Goal: Task Accomplishment & Management: Manage account settings

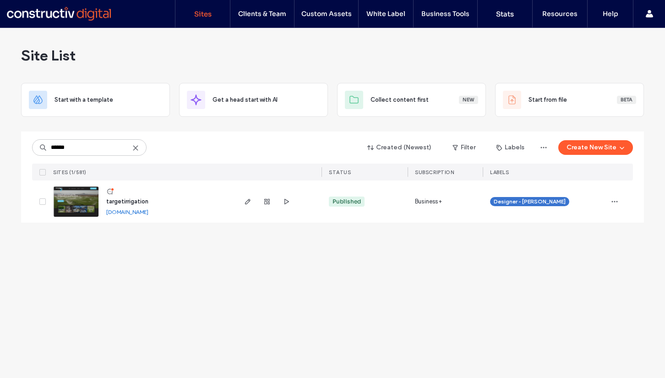
click at [95, 138] on div "****** Created (Newest) Filter Labels Create New Site SITES (1/581) STATUS SUBS…" at bounding box center [332, 155] width 601 height 49
click at [95, 144] on input "******" at bounding box center [89, 147] width 114 height 16
type input "******"
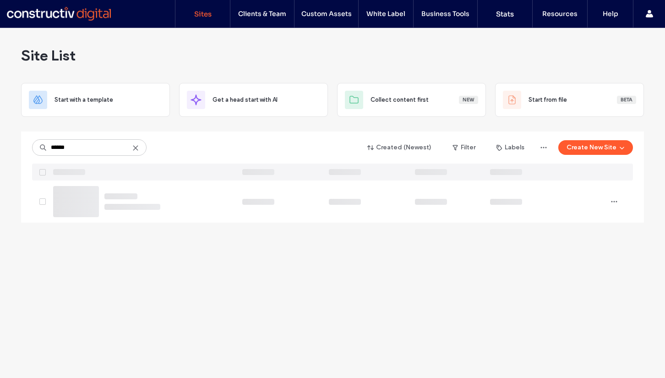
click at [306, 45] on div "Site List" at bounding box center [332, 55] width 623 height 55
click at [89, 141] on input "******" at bounding box center [89, 147] width 114 height 16
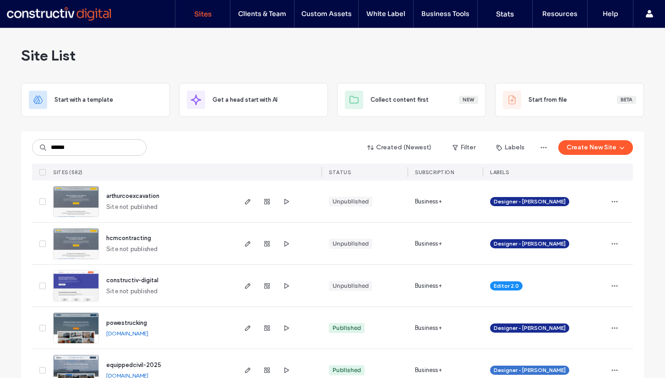
type input "******"
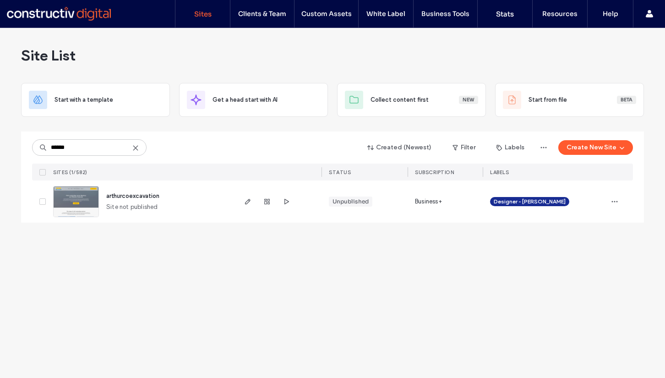
click at [131, 196] on span "arthurcoexcavation" at bounding box center [132, 195] width 53 height 7
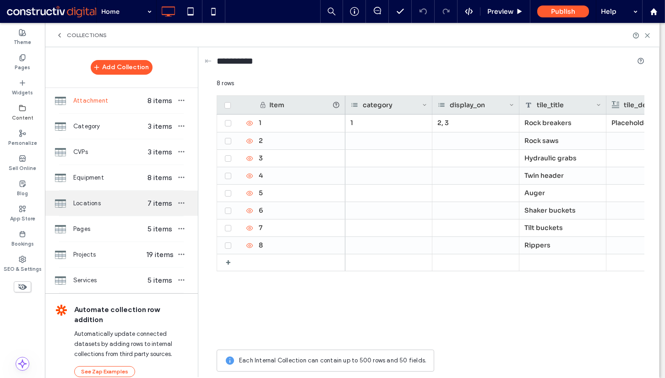
click at [109, 203] on span "Locations" at bounding box center [108, 203] width 71 height 9
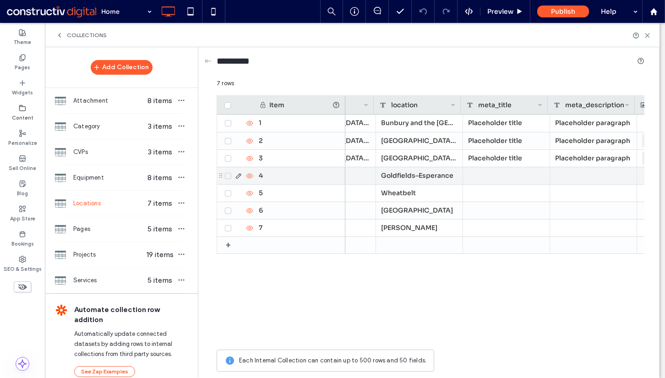
scroll to position [0, 146]
click at [228, 105] on icon at bounding box center [227, 105] width 3 height 0
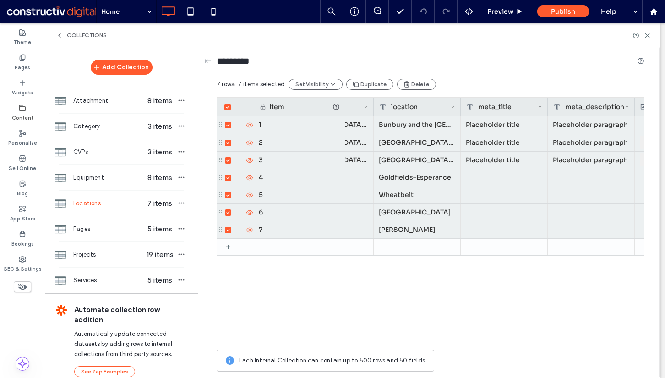
click at [230, 109] on span at bounding box center [227, 107] width 6 height 6
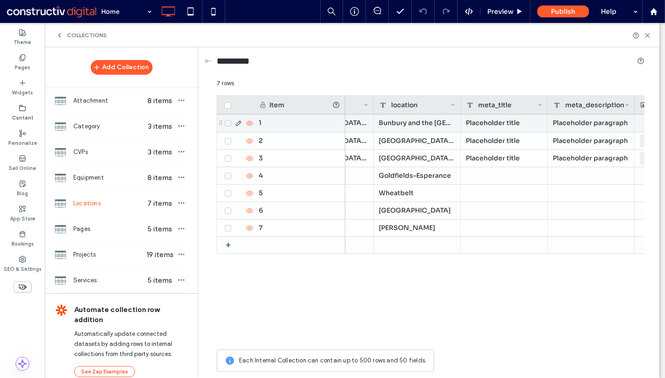
click at [248, 123] on use at bounding box center [249, 123] width 6 height 5
click at [249, 142] on icon at bounding box center [249, 140] width 7 height 7
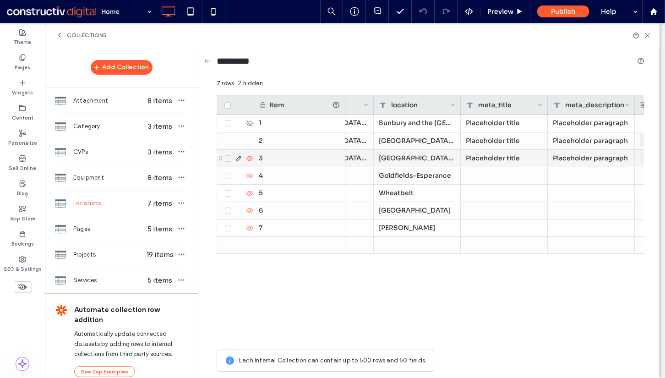
click at [250, 159] on icon at bounding box center [249, 158] width 7 height 7
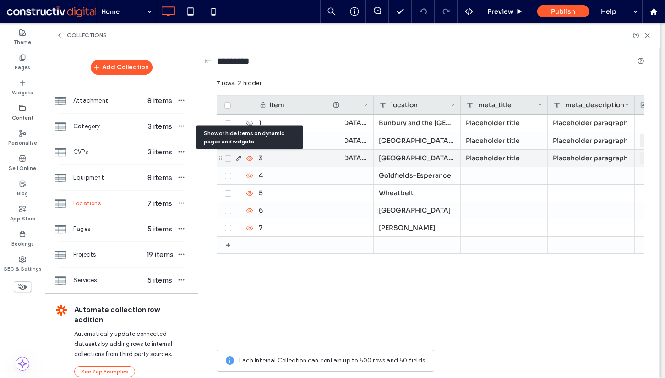
click at [250, 174] on use at bounding box center [249, 175] width 6 height 5
click at [250, 192] on icon at bounding box center [249, 193] width 7 height 7
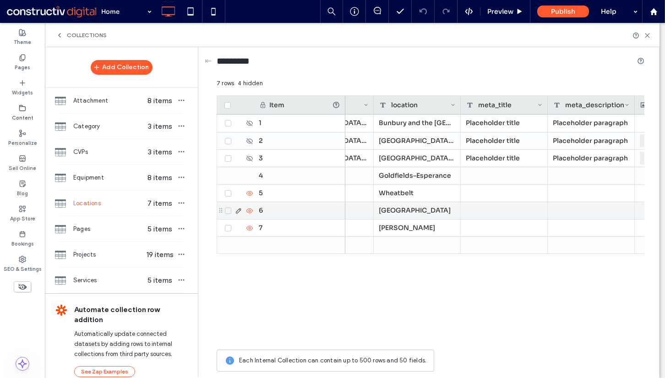
click at [250, 212] on icon at bounding box center [249, 210] width 7 height 7
click at [250, 225] on icon at bounding box center [249, 227] width 7 height 7
click at [645, 277] on div "⇤ ********* 7 rows 7 hidden Drag here to set row groups Drag here to set column…" at bounding box center [431, 211] width 456 height 329
click at [607, 277] on div "Placeholder title nsw Gold Coast, Logan Bunbury and the South West Placeholder …" at bounding box center [494, 229] width 299 height 230
click at [60, 350] on div "Automate collection row addition Automatically update connected datasets by add…" at bounding box center [121, 340] width 153 height 95
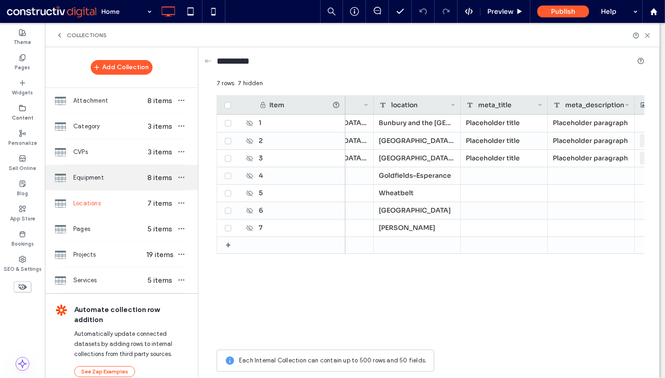
click at [100, 170] on div "Equipment 8 items" at bounding box center [121, 177] width 153 height 25
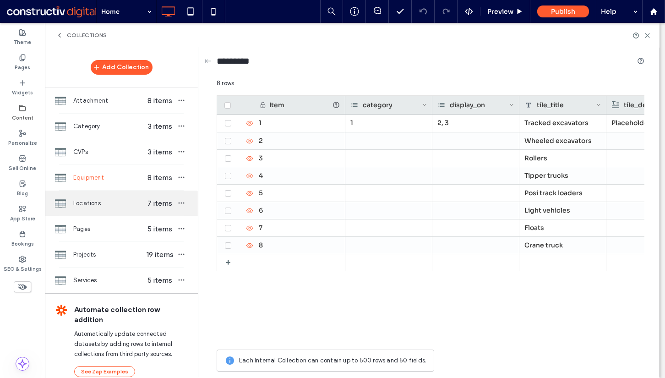
click at [117, 200] on span "Locations" at bounding box center [108, 203] width 71 height 9
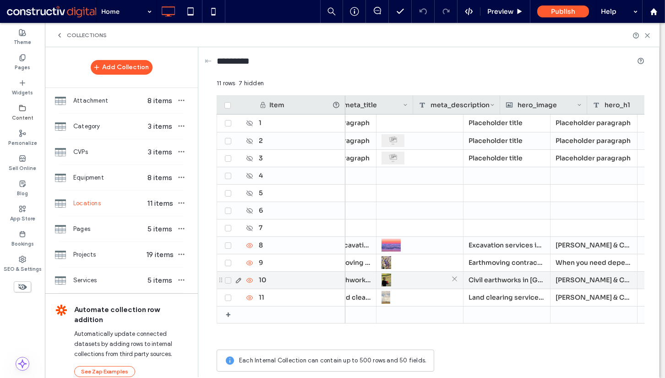
scroll to position [0, 0]
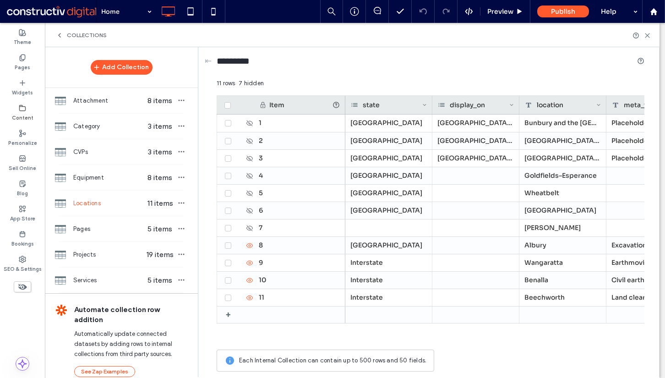
click at [384, 105] on div "state" at bounding box center [386, 105] width 71 height 18
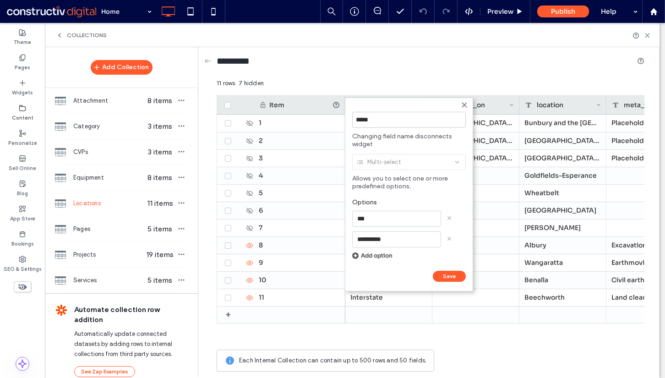
click at [461, 104] on icon at bounding box center [464, 104] width 7 height 7
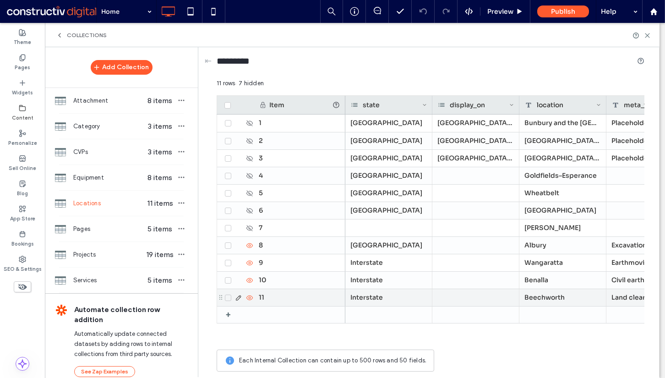
click at [384, 299] on div "Interstate" at bounding box center [388, 297] width 87 height 17
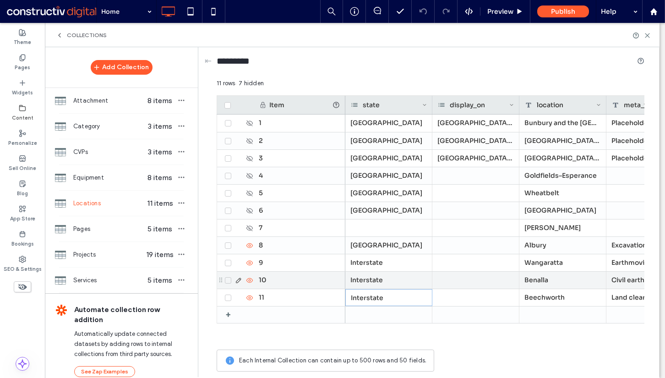
click at [388, 280] on div "Interstate" at bounding box center [388, 279] width 87 height 17
click at [387, 261] on div "Interstate" at bounding box center [388, 262] width 87 height 17
click at [379, 278] on div at bounding box center [388, 279] width 87 height 17
click at [382, 279] on input at bounding box center [380, 280] width 63 height 7
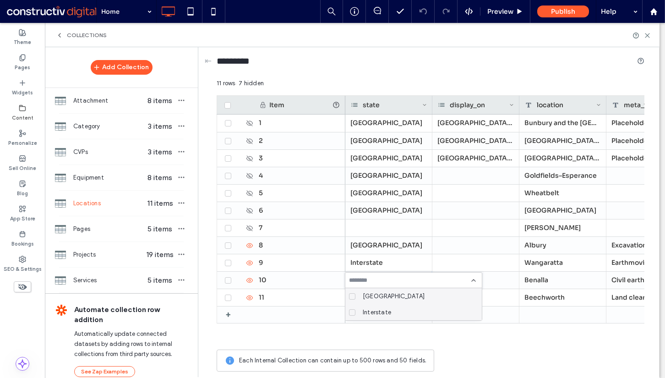
click at [379, 309] on span "Interstate" at bounding box center [377, 312] width 28 height 9
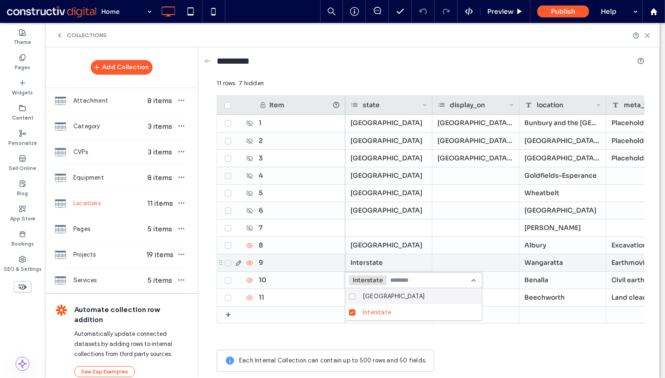
click at [383, 257] on div "Interstate" at bounding box center [388, 262] width 87 height 17
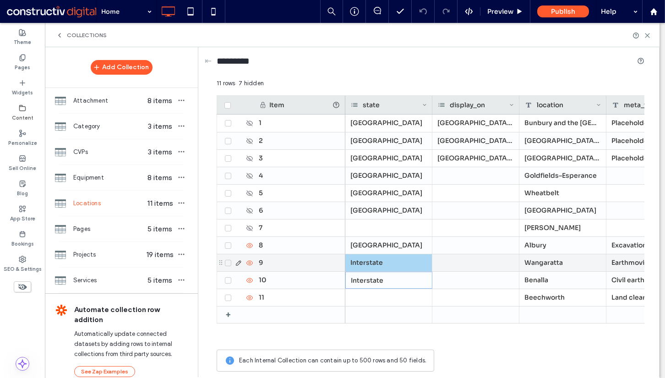
click at [376, 295] on div at bounding box center [388, 297] width 87 height 17
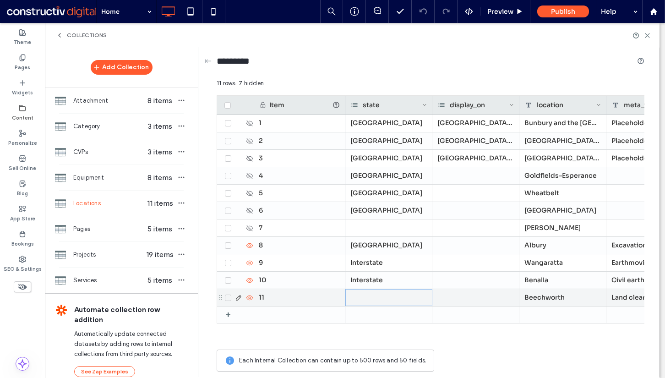
click at [376, 295] on div at bounding box center [388, 297] width 87 height 17
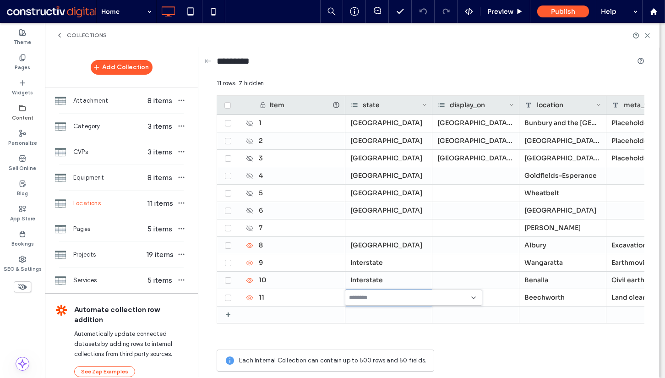
click at [370, 297] on input at bounding box center [380, 297] width 63 height 7
click at [367, 328] on span "Interstate" at bounding box center [377, 329] width 28 height 9
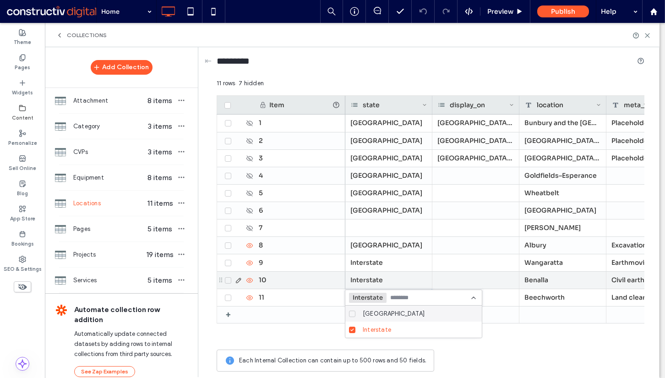
click at [372, 274] on div "Interstate" at bounding box center [388, 279] width 87 height 17
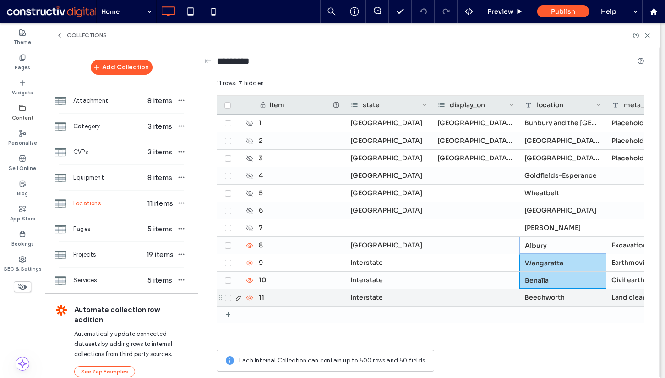
drag, startPoint x: 543, startPoint y: 250, endPoint x: 541, endPoint y: 294, distance: 44.5
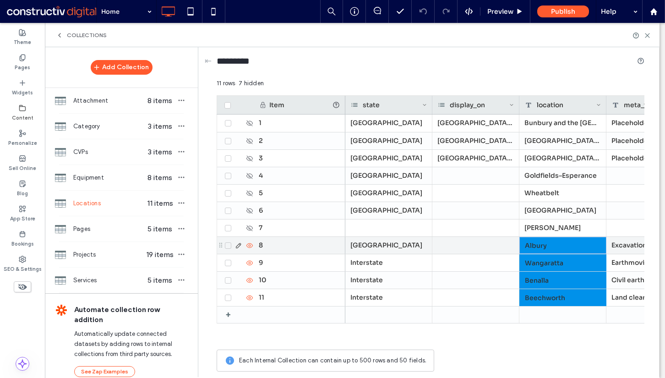
click at [299, 242] on div "8" at bounding box center [300, 245] width 92 height 17
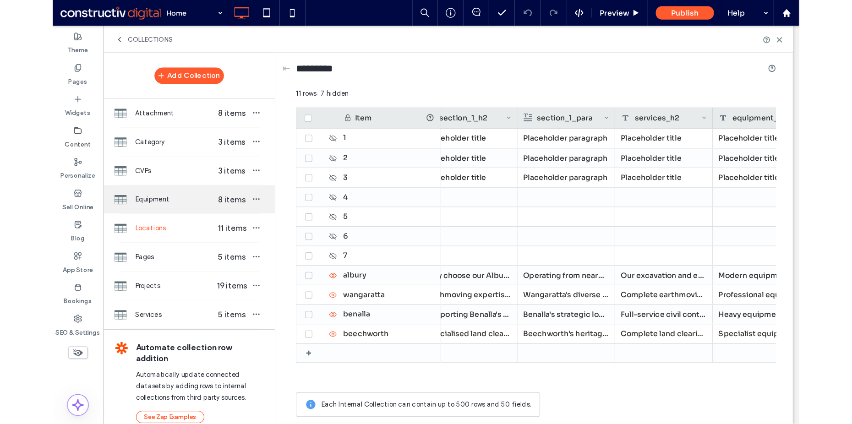
scroll to position [0, 801]
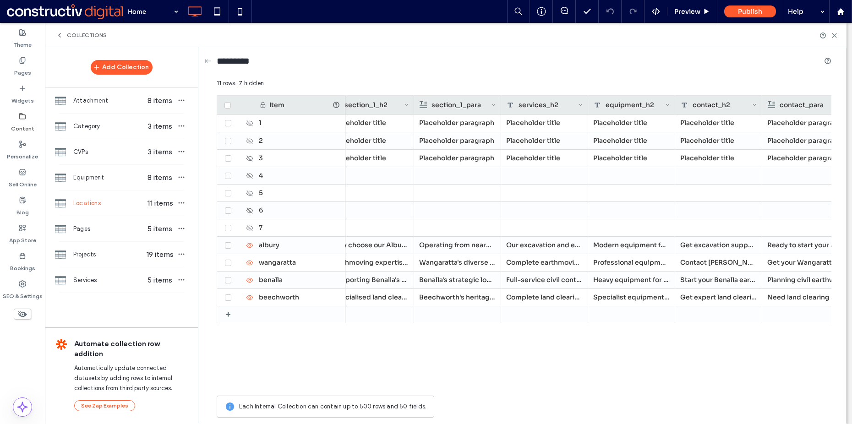
click at [587, 353] on div "Placeholder paragraph Placeholder title Placeholder title Placeholder title Pla…" at bounding box center [588, 252] width 486 height 277
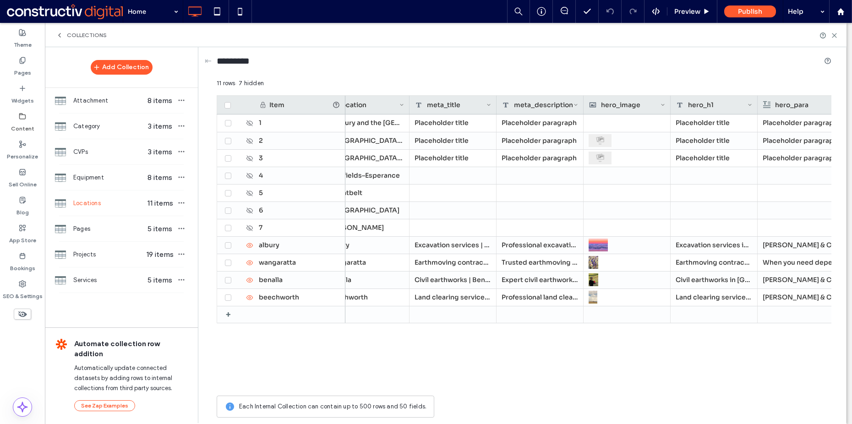
scroll to position [0, 277]
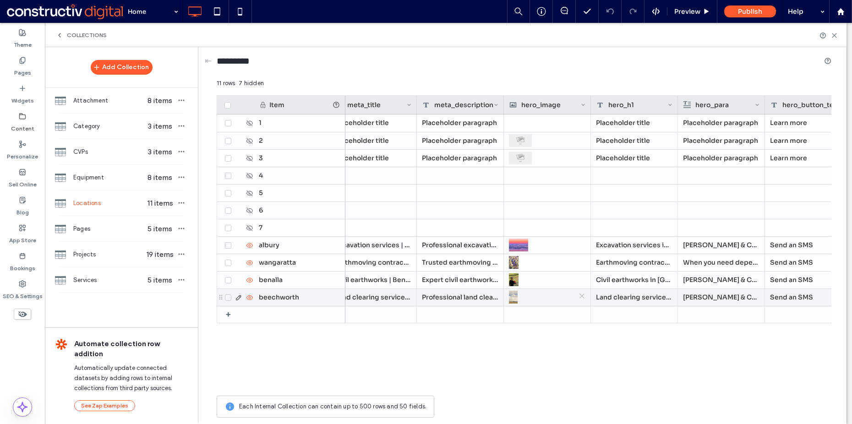
click at [583, 296] on icon at bounding box center [581, 296] width 7 height 7
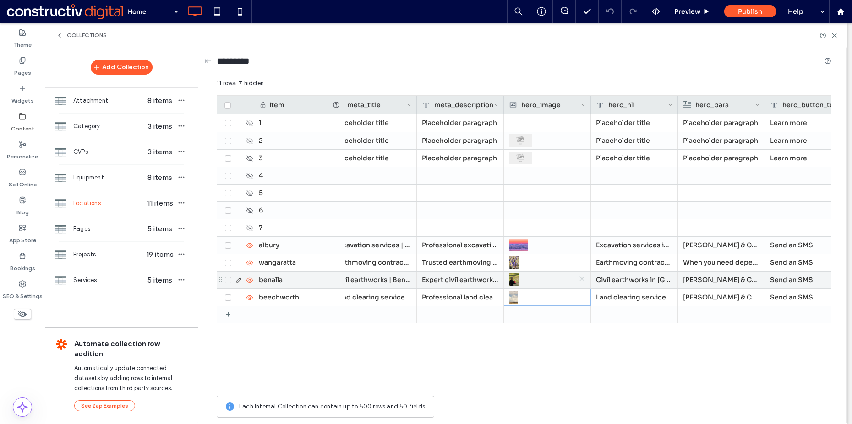
click at [582, 279] on icon at bounding box center [581, 278] width 7 height 7
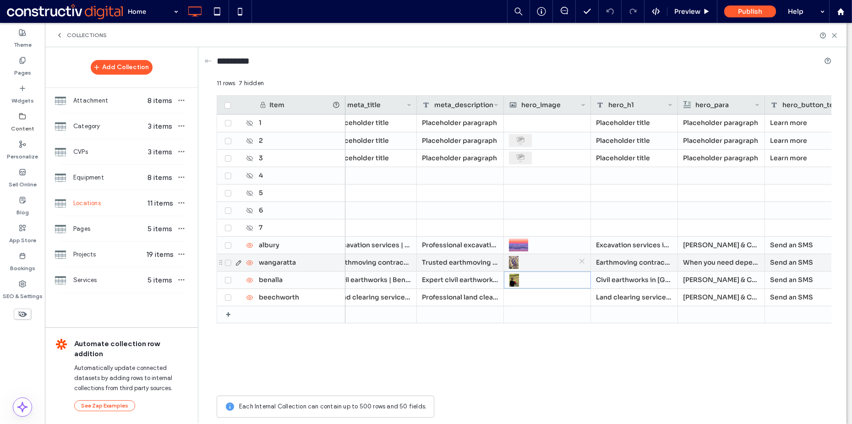
click at [581, 261] on icon at bounding box center [581, 261] width 7 height 7
click at [583, 244] on icon at bounding box center [581, 243] width 7 height 7
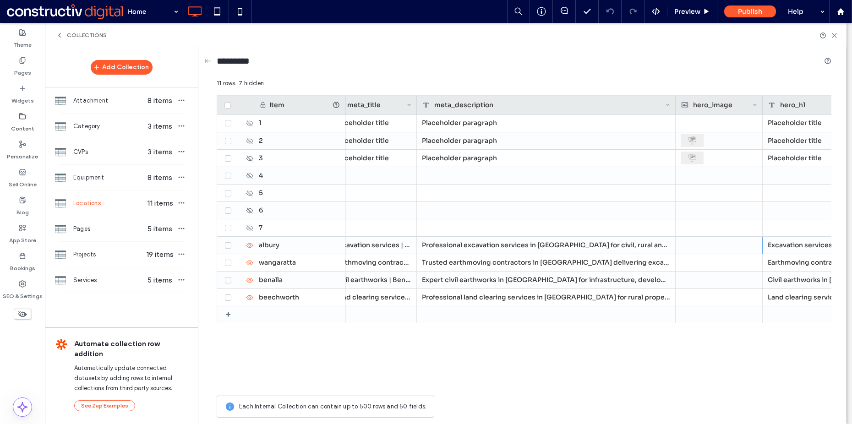
drag, startPoint x: 503, startPoint y: 103, endPoint x: 674, endPoint y: 107, distance: 171.7
click at [664, 107] on div at bounding box center [675, 105] width 4 height 18
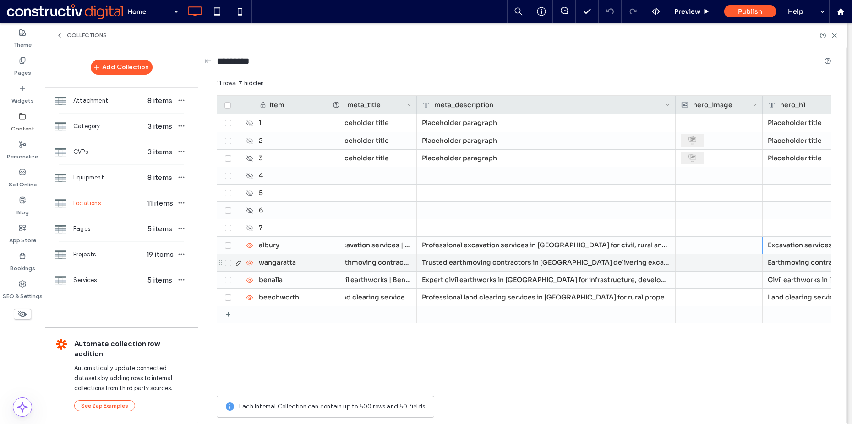
click at [469, 244] on div "Professional excavation services in Albury for civil, rural and commercial proj…" at bounding box center [546, 245] width 259 height 17
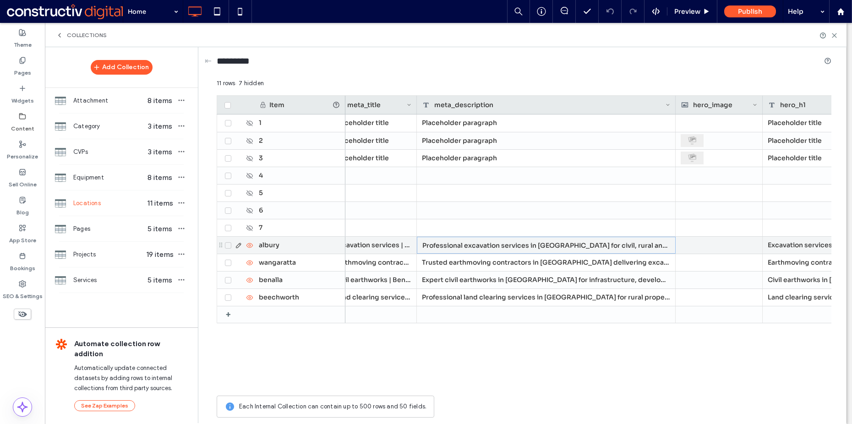
click at [469, 244] on div "Professional excavation services in Albury for civil, rural and commercial proj…" at bounding box center [546, 245] width 259 height 17
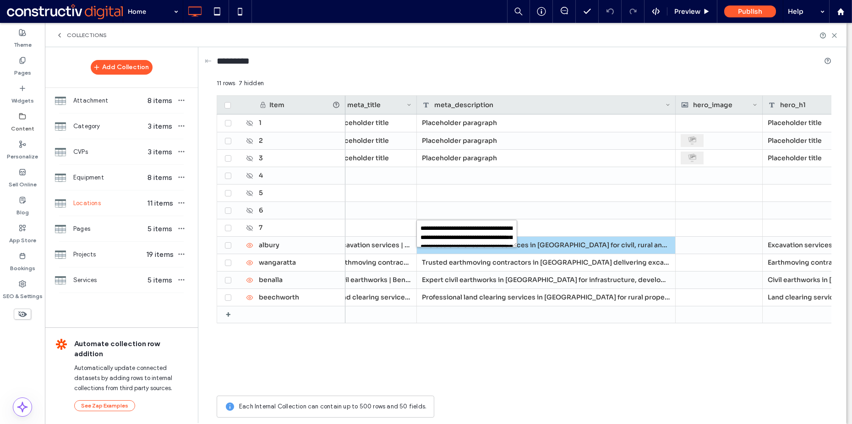
click at [487, 239] on textarea "**********" at bounding box center [466, 233] width 101 height 27
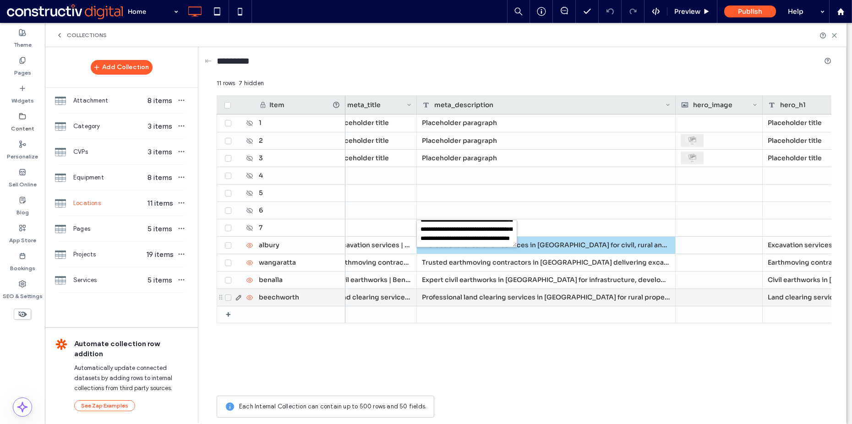
click at [498, 279] on div "Expert civil earthworks in Benalla for infrastructure, development and rural pr…" at bounding box center [546, 279] width 259 height 17
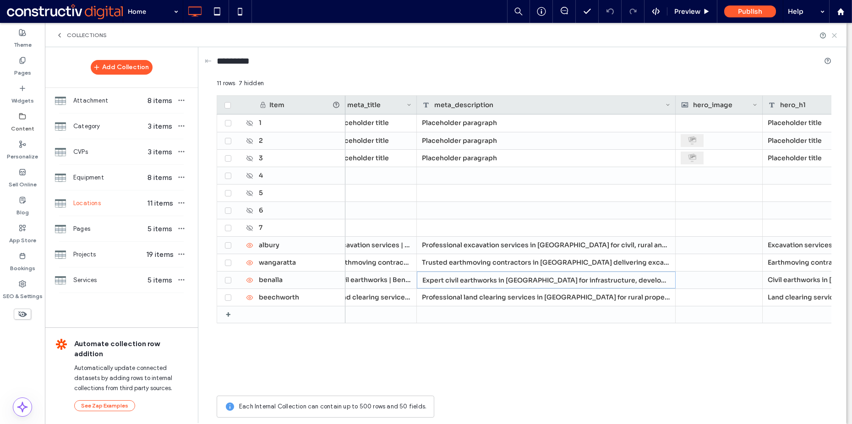
click at [664, 32] on icon at bounding box center [834, 35] width 7 height 7
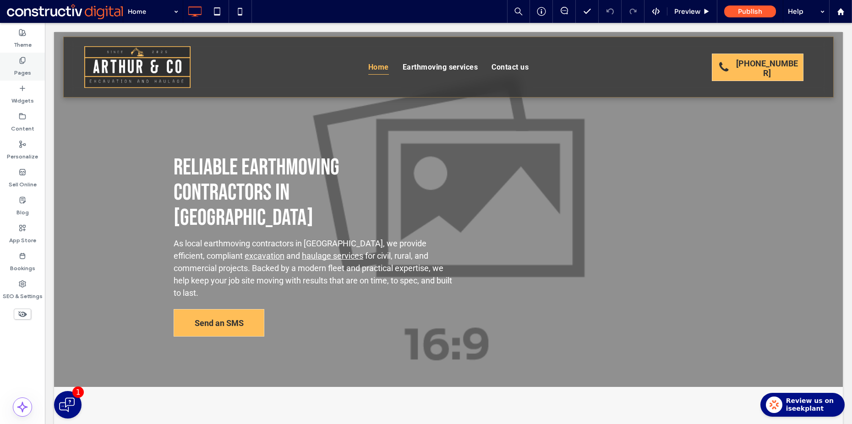
click at [22, 67] on label "Pages" at bounding box center [22, 70] width 17 height 13
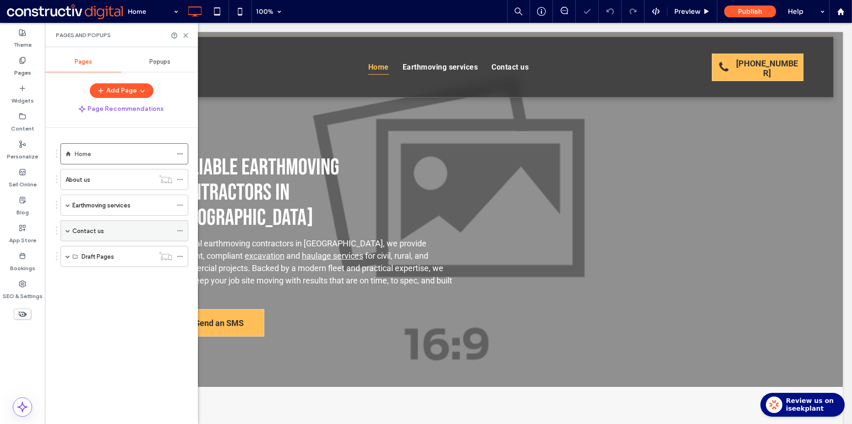
scroll to position [0, 0]
click at [67, 204] on span at bounding box center [67, 205] width 5 height 5
click at [110, 223] on label "Services (Dynamic)" at bounding box center [107, 226] width 53 height 16
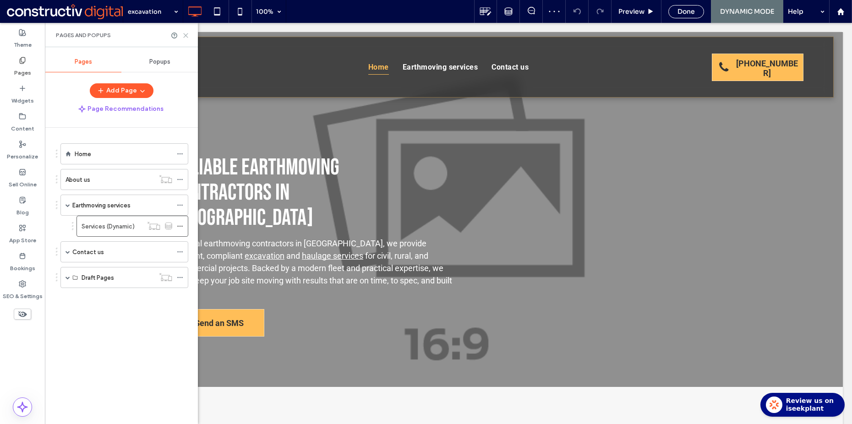
click at [186, 35] on use at bounding box center [186, 35] width 4 height 4
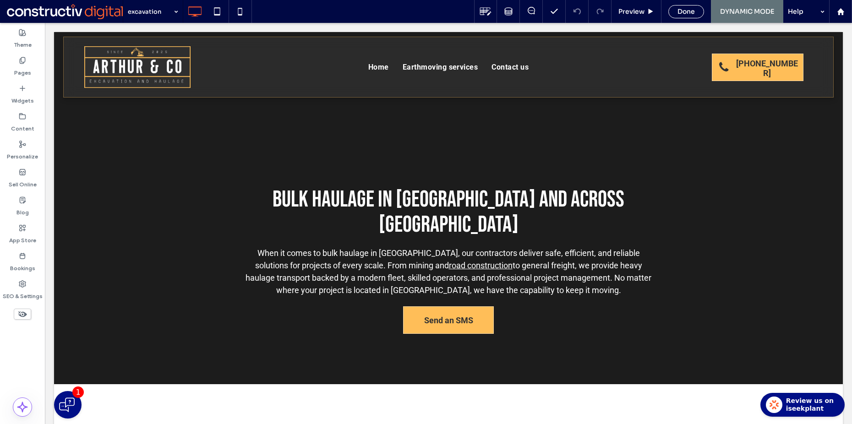
click at [22, 344] on div "Theme Pages Widgets Content Personalize Sell Online Blog App Store Bookings SEO…" at bounding box center [22, 223] width 45 height 401
click at [32, 338] on div "Theme Pages Widgets Content Personalize Sell Online Blog App Store Bookings SEO…" at bounding box center [22, 223] width 45 height 401
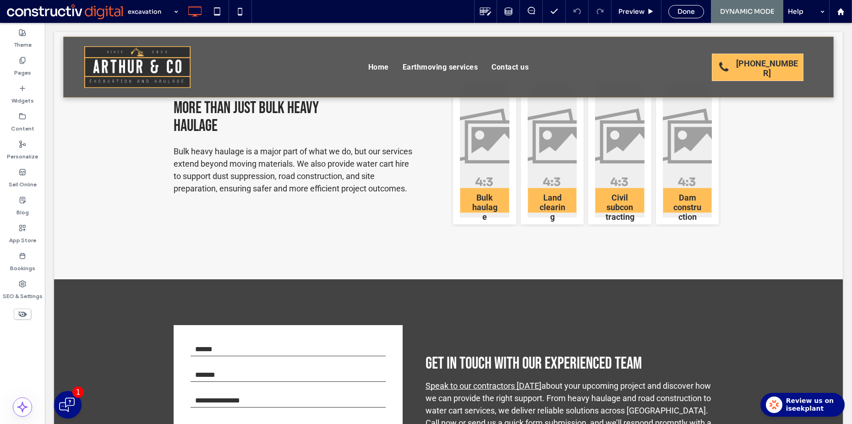
scroll to position [928, 0]
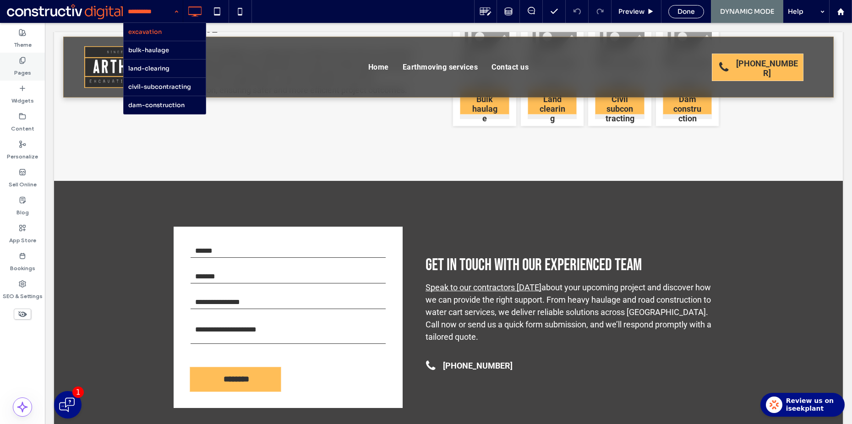
click at [23, 67] on label "Pages" at bounding box center [22, 70] width 17 height 13
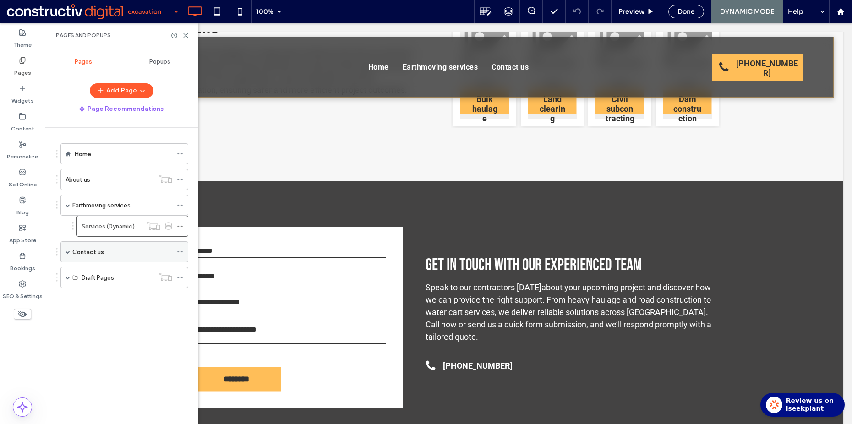
click at [67, 251] on span at bounding box center [67, 252] width 5 height 5
click at [67, 339] on span at bounding box center [67, 340] width 5 height 5
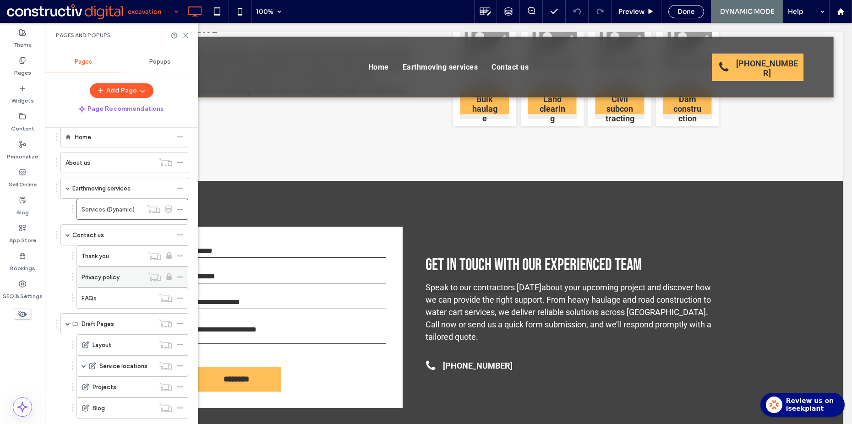
scroll to position [39, 0]
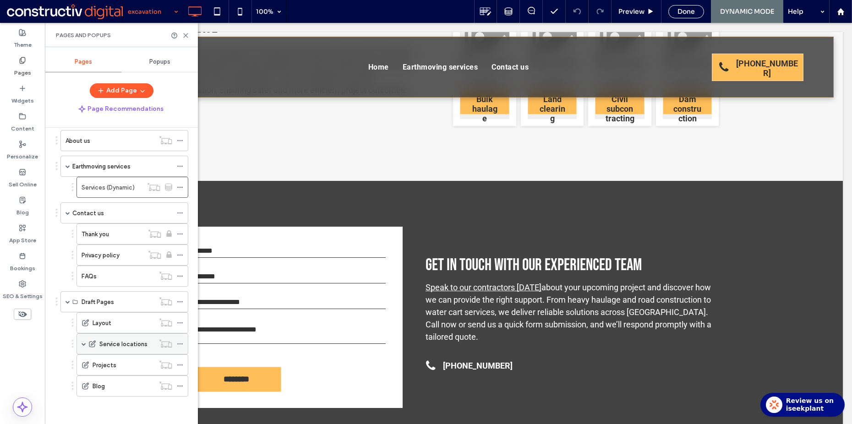
click at [84, 344] on span at bounding box center [83, 344] width 5 height 5
click at [117, 365] on label "Locations (Dynamic)" at bounding box center [137, 365] width 57 height 16
click at [187, 35] on icon at bounding box center [185, 35] width 7 height 7
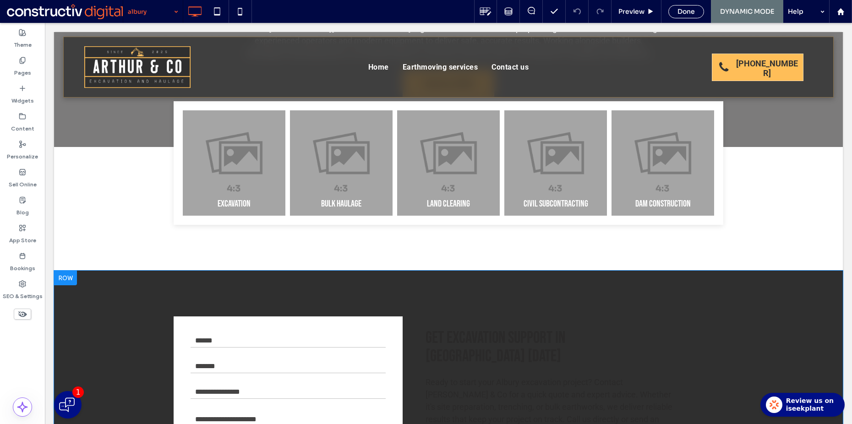
scroll to position [277, 0]
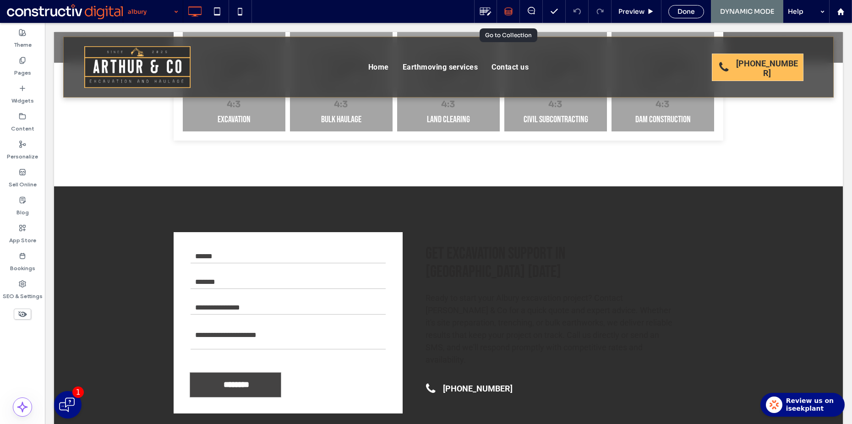
click at [511, 10] on icon at bounding box center [508, 11] width 8 height 8
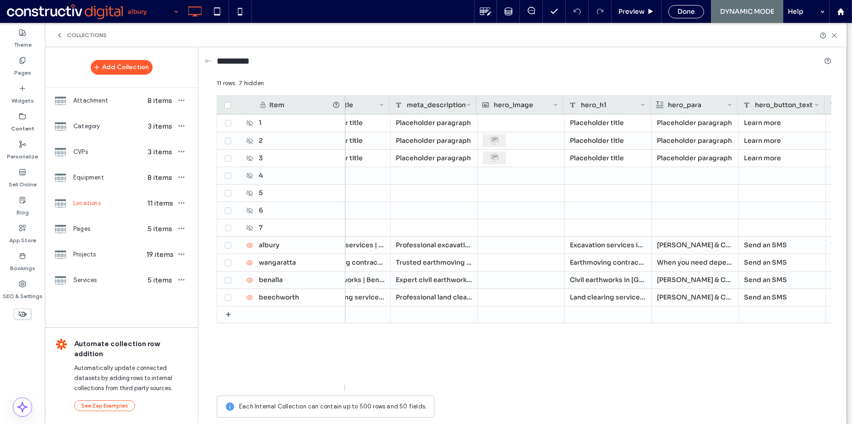
scroll to position [0, 0]
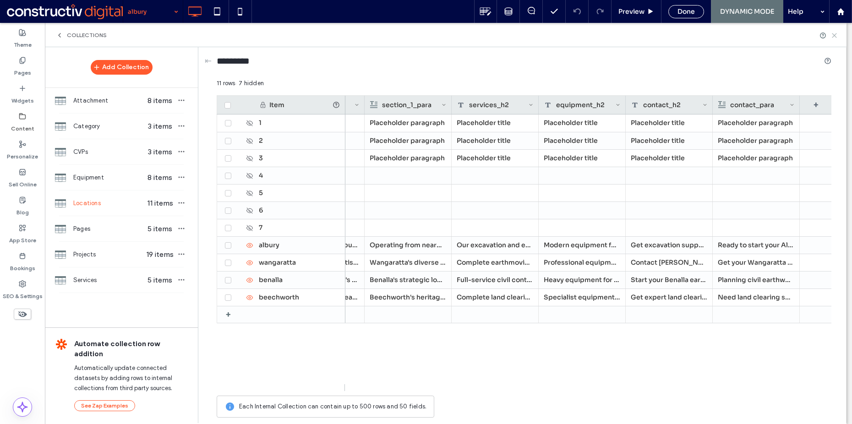
click at [664, 33] on icon at bounding box center [834, 35] width 7 height 7
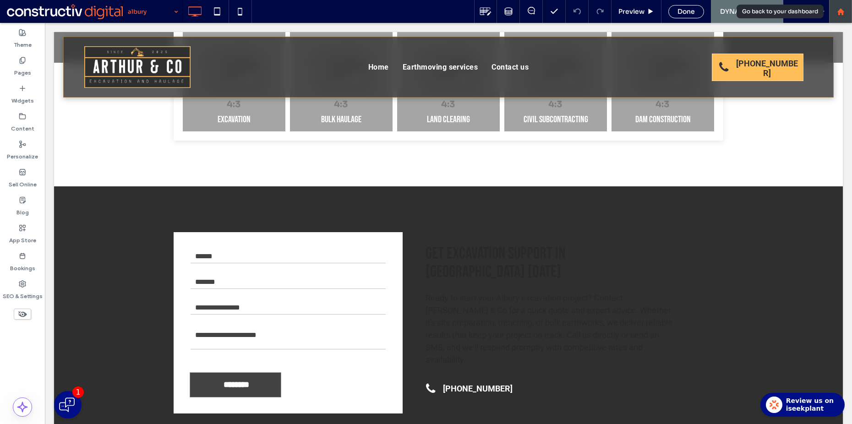
click at [664, 11] on div at bounding box center [840, 12] width 22 height 8
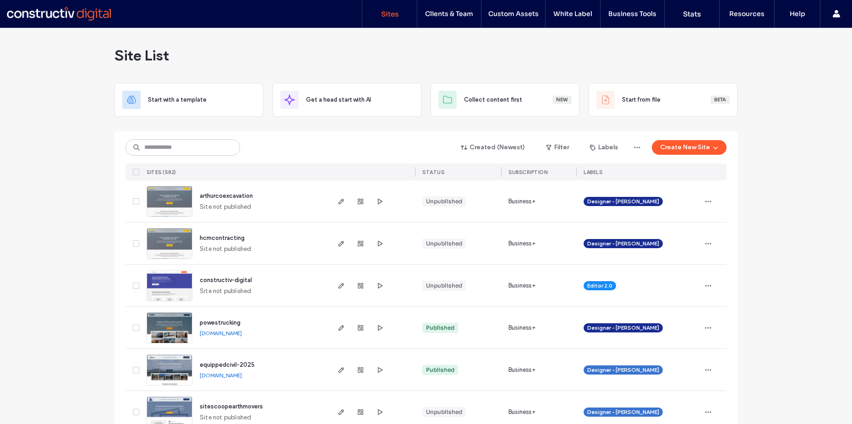
drag, startPoint x: 85, startPoint y: 132, endPoint x: 95, endPoint y: 70, distance: 62.6
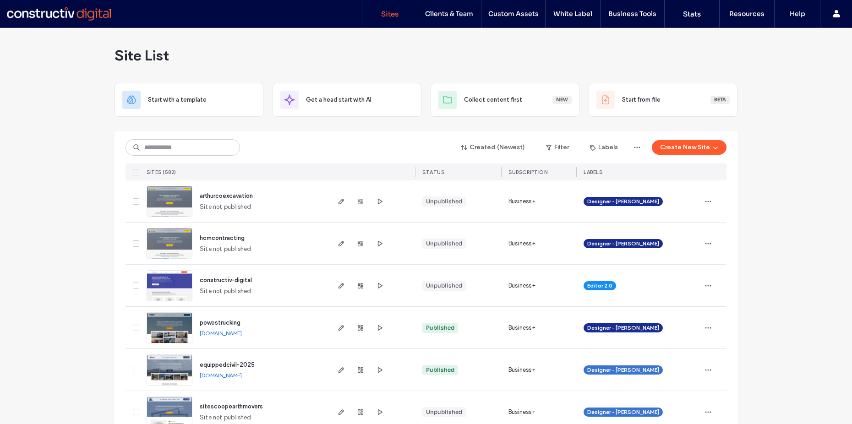
click at [176, 147] on input at bounding box center [182, 147] width 114 height 16
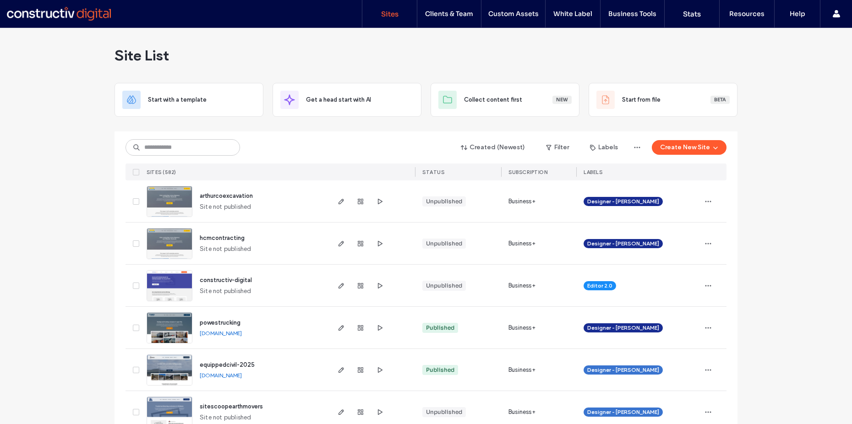
click at [162, 140] on input at bounding box center [182, 147] width 114 height 16
type input "***"
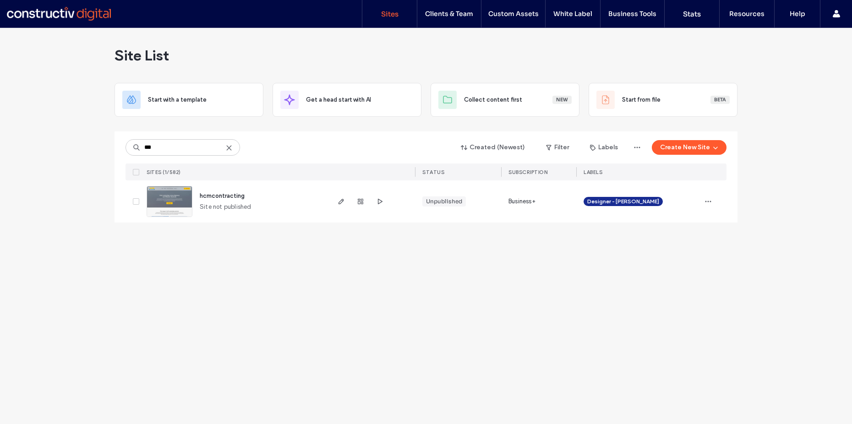
drag, startPoint x: 88, startPoint y: 176, endPoint x: 205, endPoint y: 191, distance: 117.7
click at [89, 176] on div "Site List Start with a template Get a head start with AI Collect content first …" at bounding box center [426, 226] width 852 height 396
click at [216, 195] on span "hcmcontracting" at bounding box center [222, 195] width 45 height 7
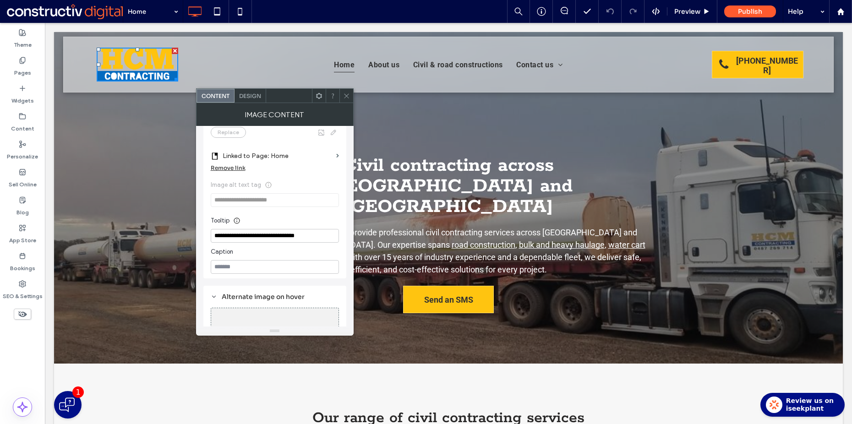
scroll to position [219, 0]
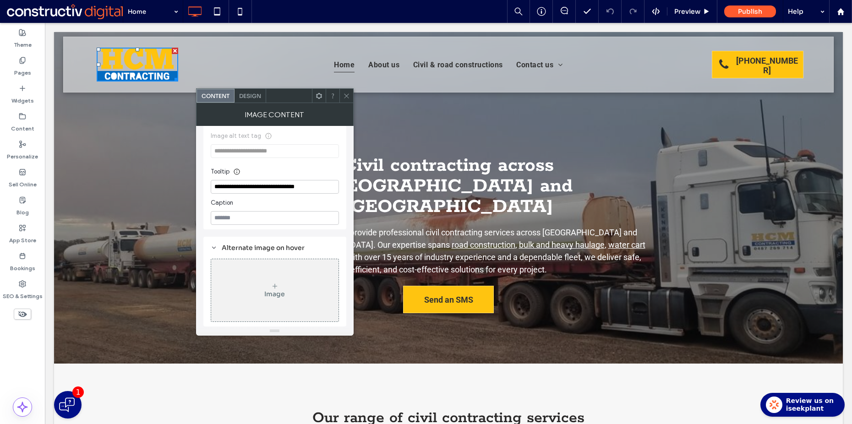
click at [343, 96] on icon at bounding box center [346, 95] width 7 height 7
